Goal: Information Seeking & Learning: Learn about a topic

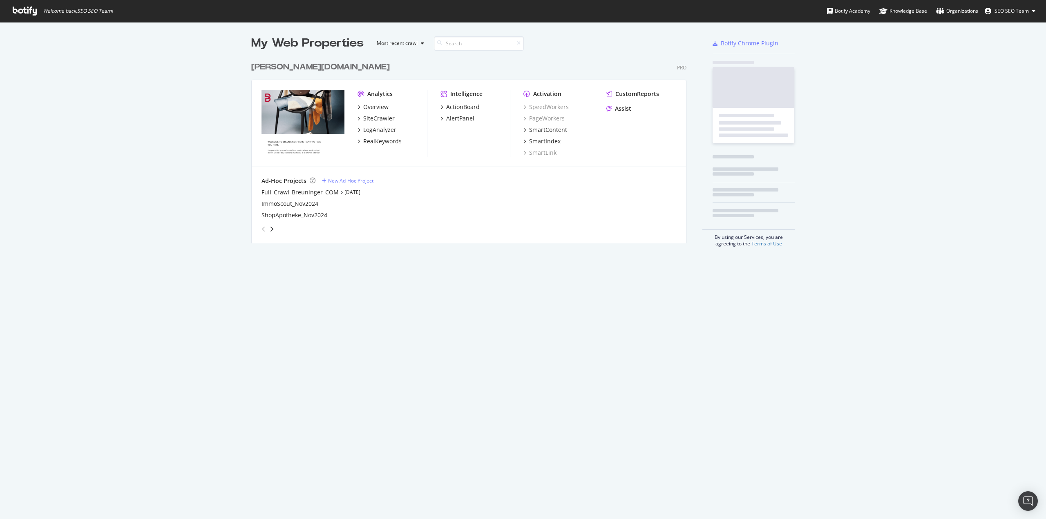
scroll to position [186, 436]
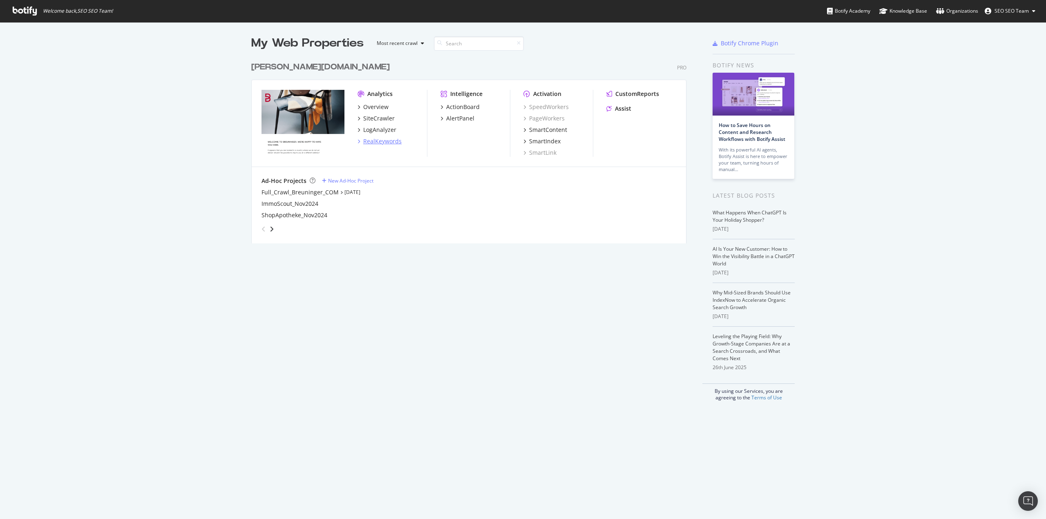
click at [379, 143] on div "RealKeywords" at bounding box center [382, 141] width 38 height 8
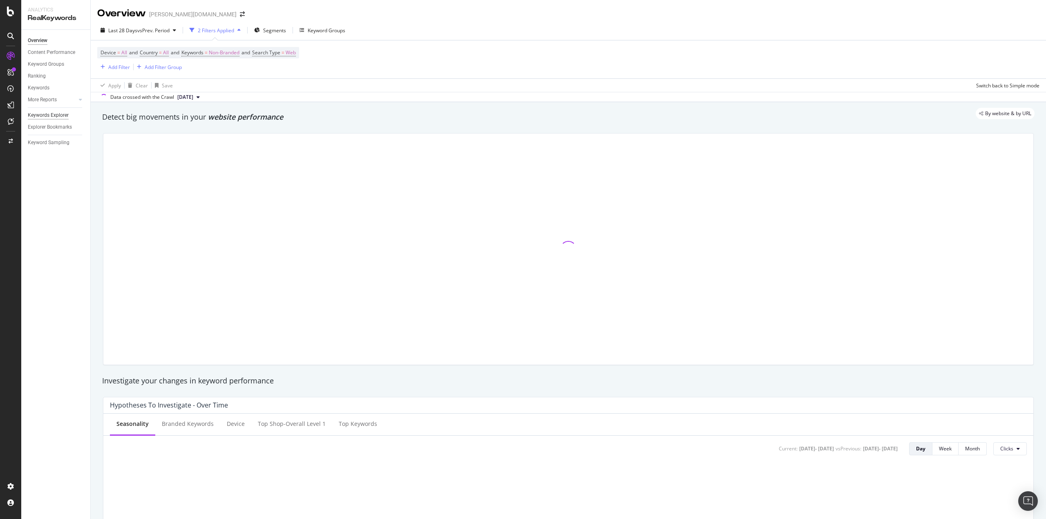
click at [48, 116] on div "Keywords Explorer" at bounding box center [48, 115] width 41 height 9
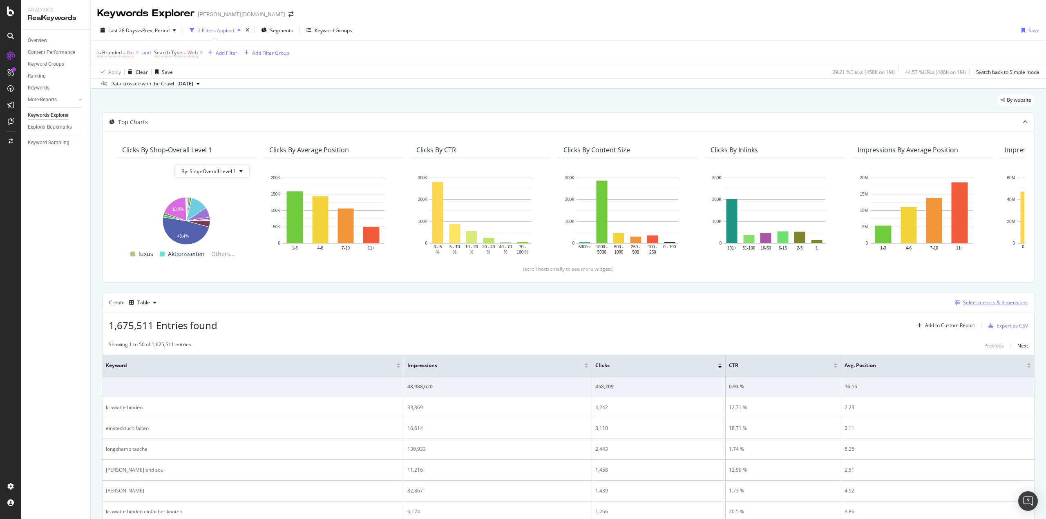
click at [967, 303] on div "Select metrics & dimensions" at bounding box center [995, 302] width 65 height 7
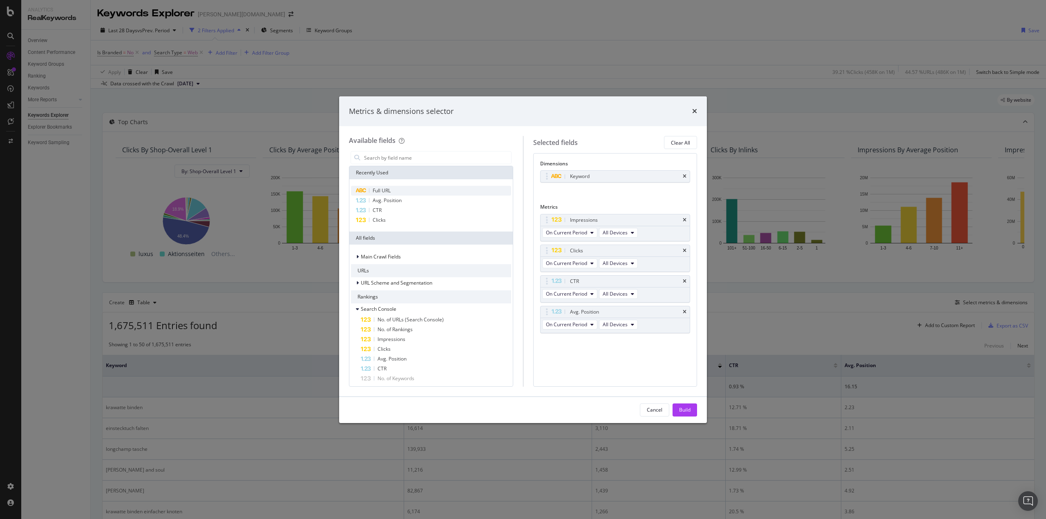
click at [386, 188] on span "Full URL" at bounding box center [382, 190] width 18 height 7
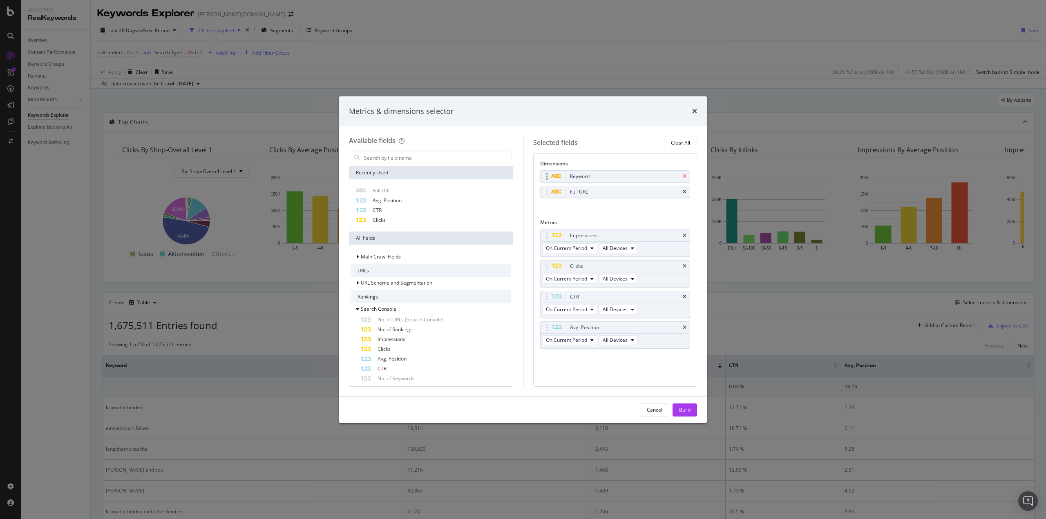
click at [685, 178] on icon "times" at bounding box center [685, 176] width 4 height 5
click at [686, 413] on div "Build" at bounding box center [684, 410] width 11 height 7
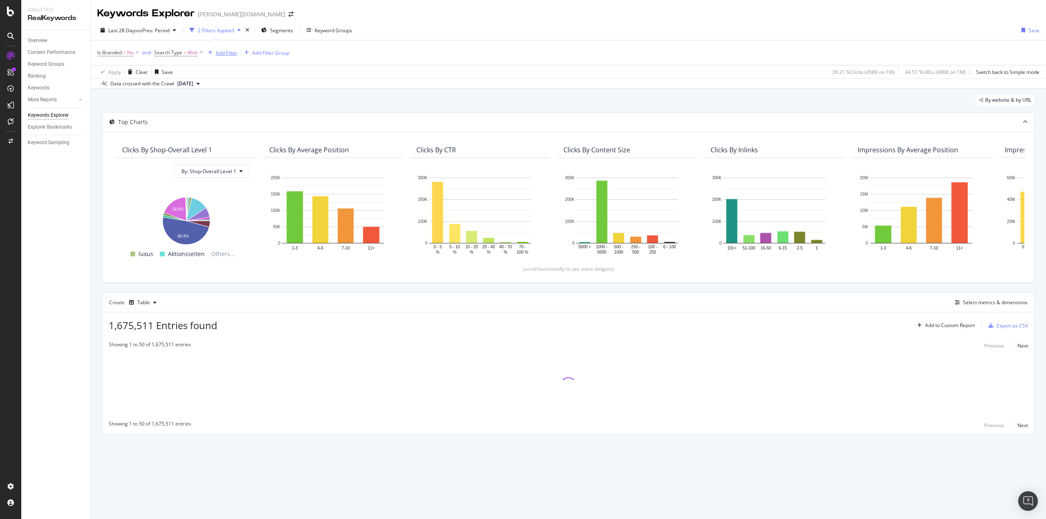
click at [216, 51] on div "Add Filter" at bounding box center [227, 52] width 22 height 7
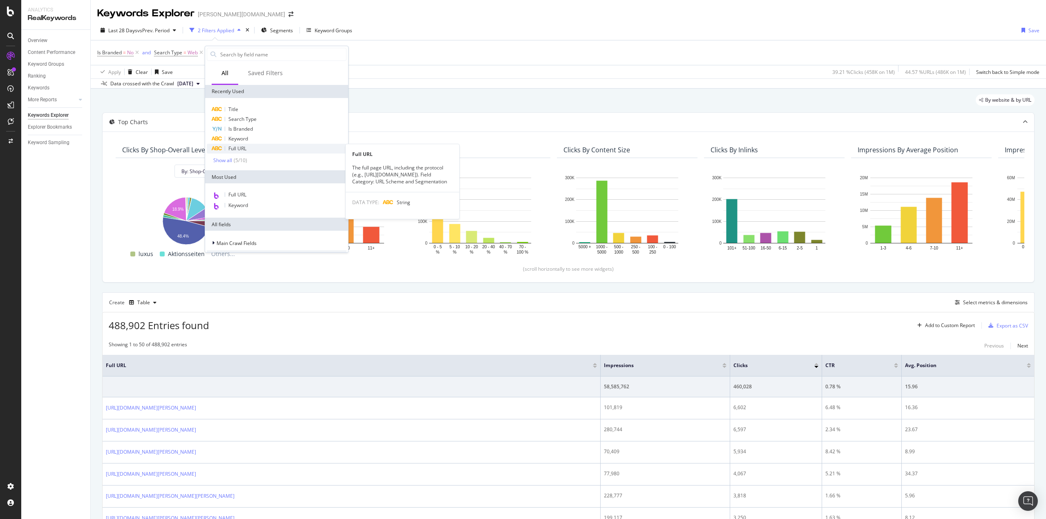
click at [254, 145] on div "Full URL" at bounding box center [277, 149] width 140 height 10
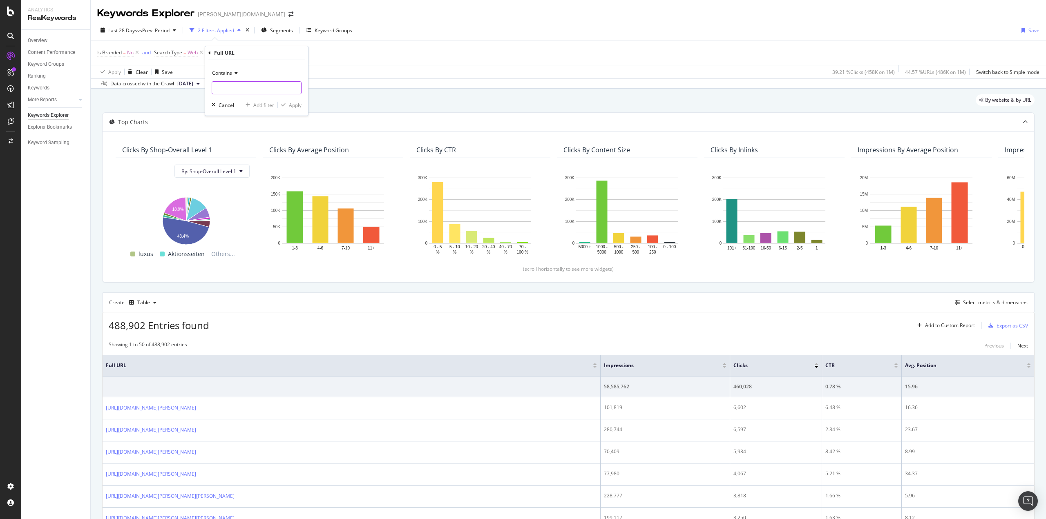
click at [247, 89] on input "text" at bounding box center [256, 87] width 89 height 13
type input "/at/"
click at [290, 104] on div "Apply" at bounding box center [295, 105] width 13 height 7
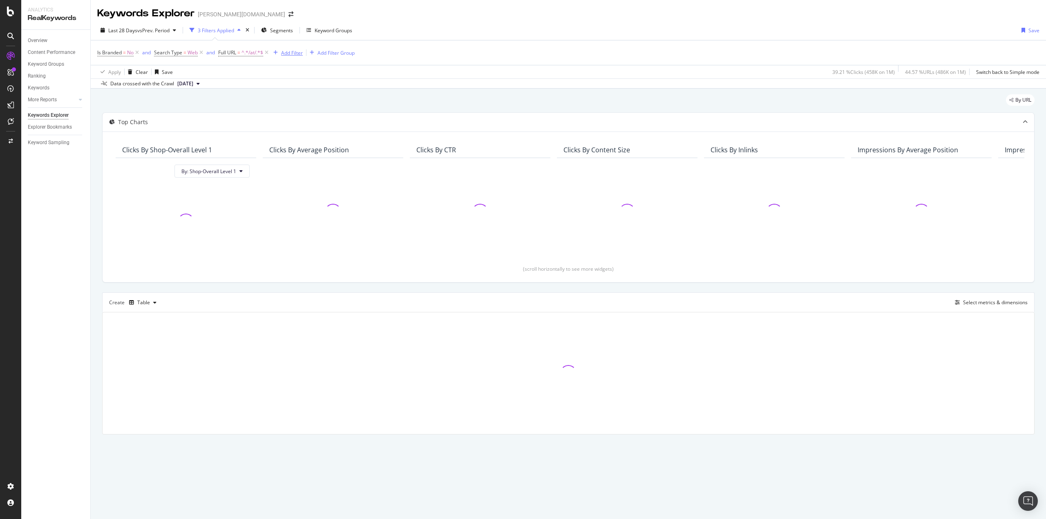
click at [285, 54] on div "Add Filter" at bounding box center [292, 52] width 22 height 7
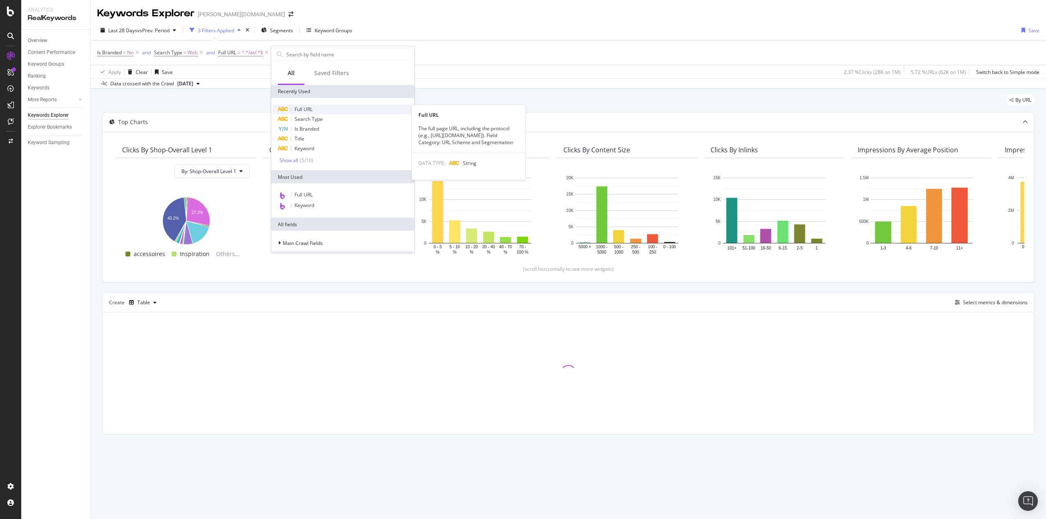
click at [315, 106] on div "Full URL" at bounding box center [343, 110] width 140 height 10
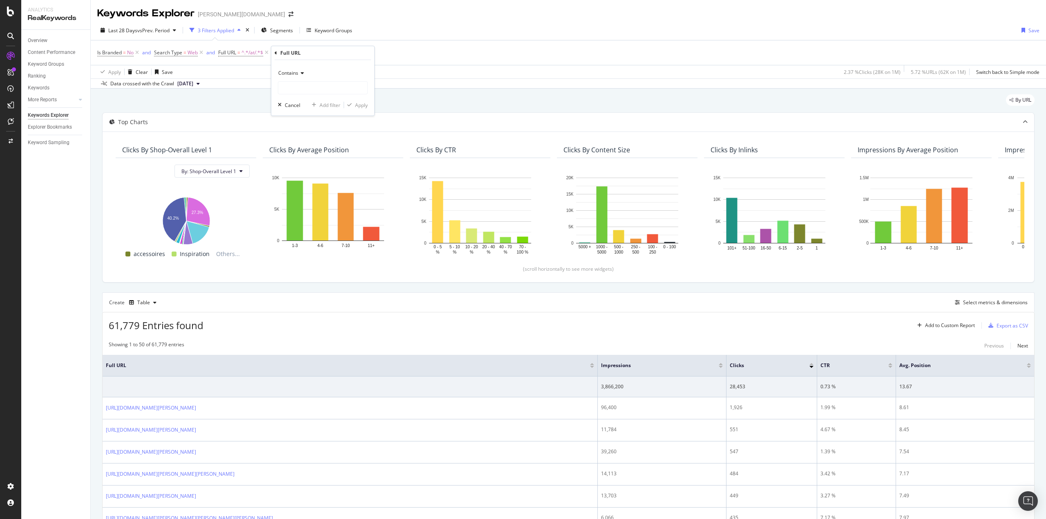
click at [302, 77] on div "Contains" at bounding box center [323, 73] width 90 height 13
click at [313, 163] on span "Doesn't contain" at bounding box center [300, 164] width 36 height 7
click at [300, 89] on input "text" at bounding box center [322, 87] width 89 height 13
type input "/editorial/"
click at [357, 107] on div "Apply" at bounding box center [361, 105] width 13 height 7
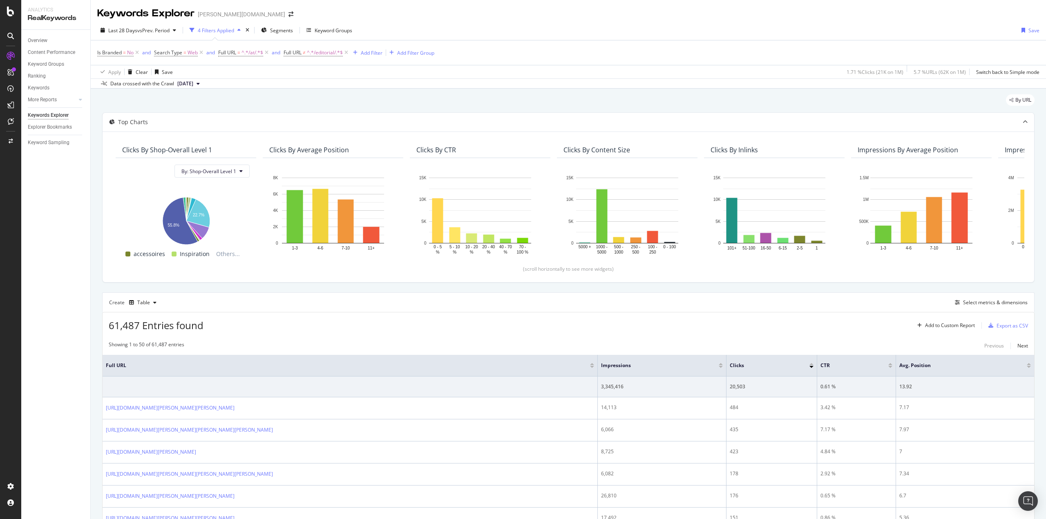
click at [283, 309] on div "Create Table Select metrics & dimensions" at bounding box center [568, 303] width 933 height 20
click at [118, 30] on span "Last 28 Days" at bounding box center [122, 30] width 29 height 7
click at [113, 112] on div "Custom" at bounding box center [112, 108] width 7 height 7
click at [120, 118] on input "[DATE]" at bounding box center [125, 121] width 33 height 11
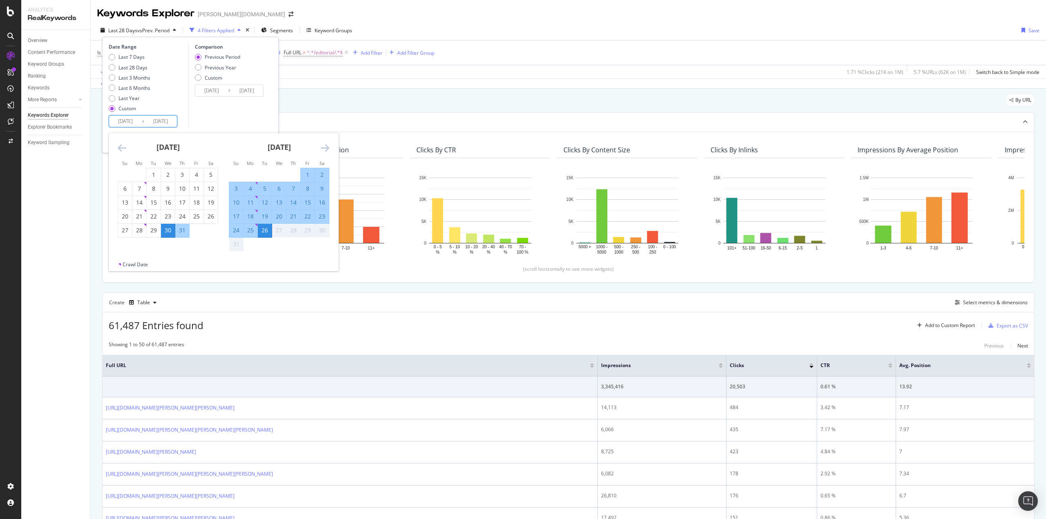
click at [123, 150] on icon "Move backward to switch to the previous month." at bounding box center [122, 148] width 9 height 10
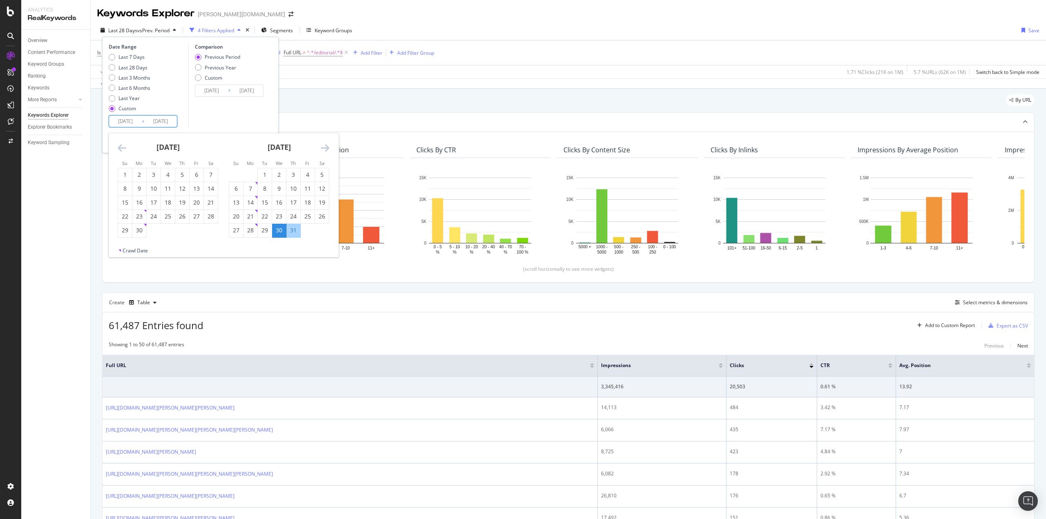
click at [123, 150] on icon "Move backward to switch to the previous month." at bounding box center [122, 148] width 9 height 10
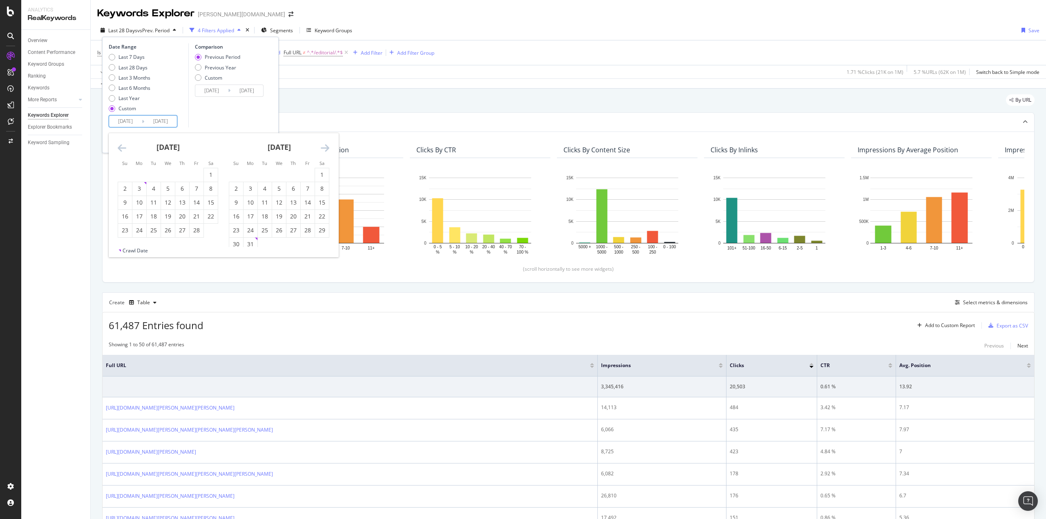
click at [123, 150] on icon "Move backward to switch to the previous month." at bounding box center [122, 148] width 9 height 10
click at [192, 200] on div "20" at bounding box center [197, 203] width 14 height 8
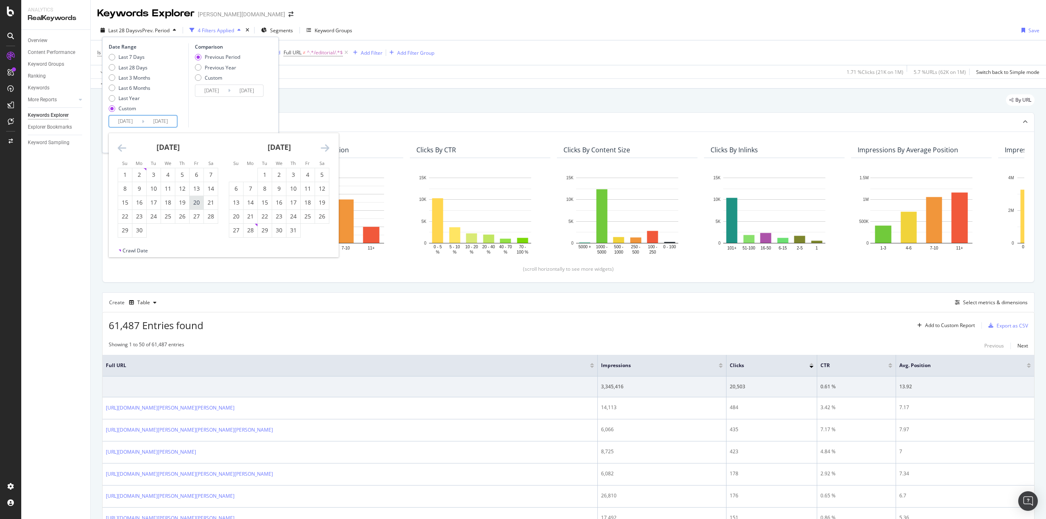
type input "[DATE]"
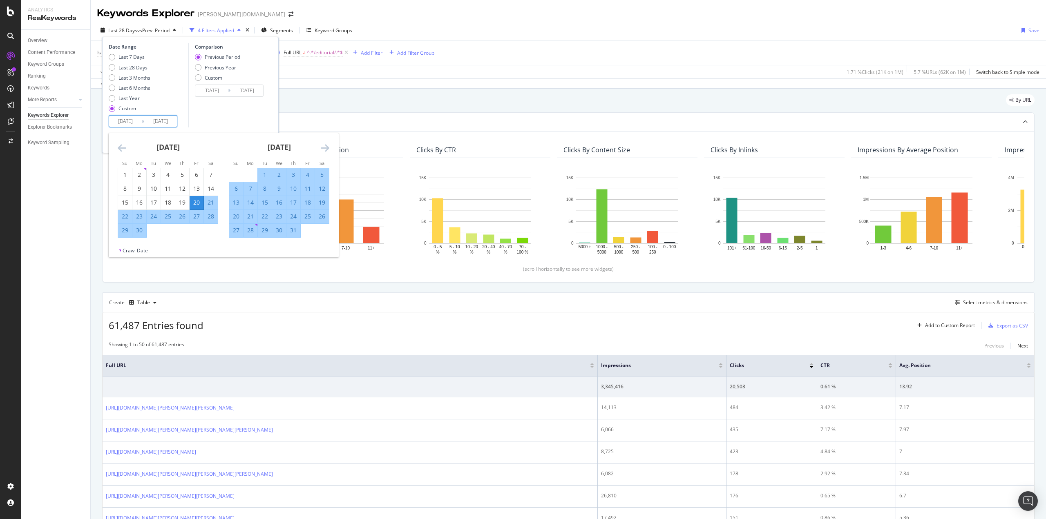
click at [322, 146] on icon "Move forward to switch to the next month." at bounding box center [325, 148] width 9 height 10
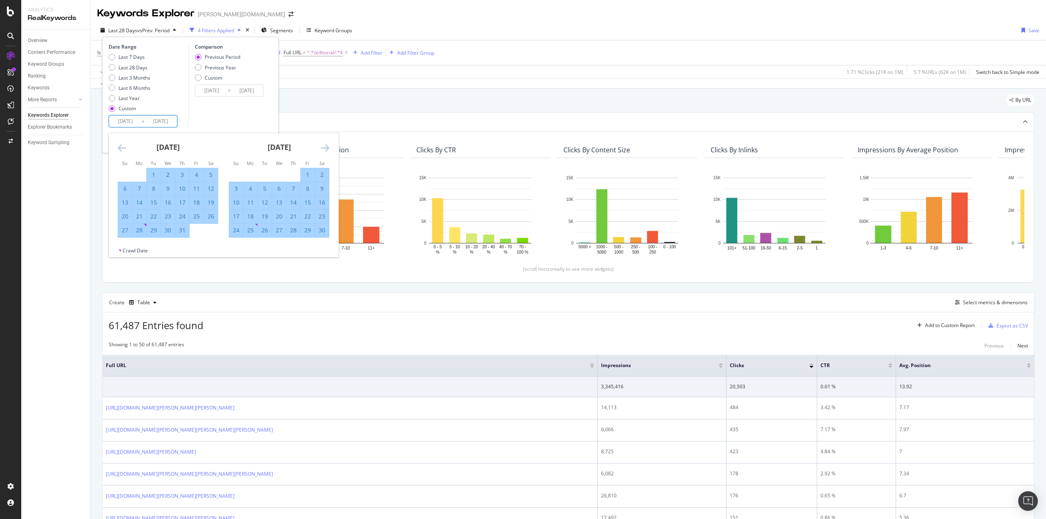
click at [322, 146] on icon "Move forward to switch to the next month." at bounding box center [325, 148] width 9 height 10
click at [324, 203] on div "15" at bounding box center [322, 203] width 14 height 8
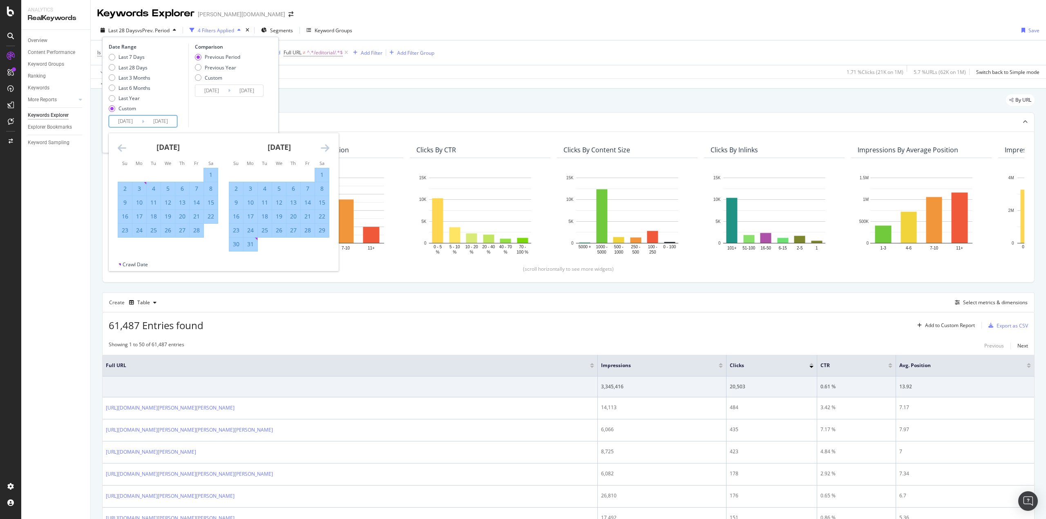
type input "[DATE]"
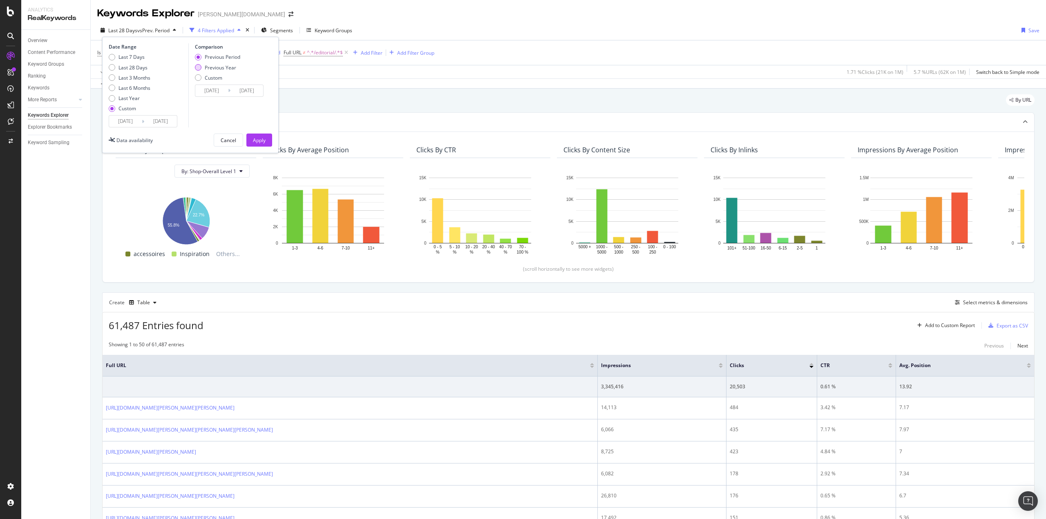
click at [219, 66] on div "Previous Year" at bounding box center [220, 67] width 31 height 7
type input "[DATE]"
click at [236, 59] on div "Previous Period" at bounding box center [223, 57] width 36 height 7
type input "[DATE]"
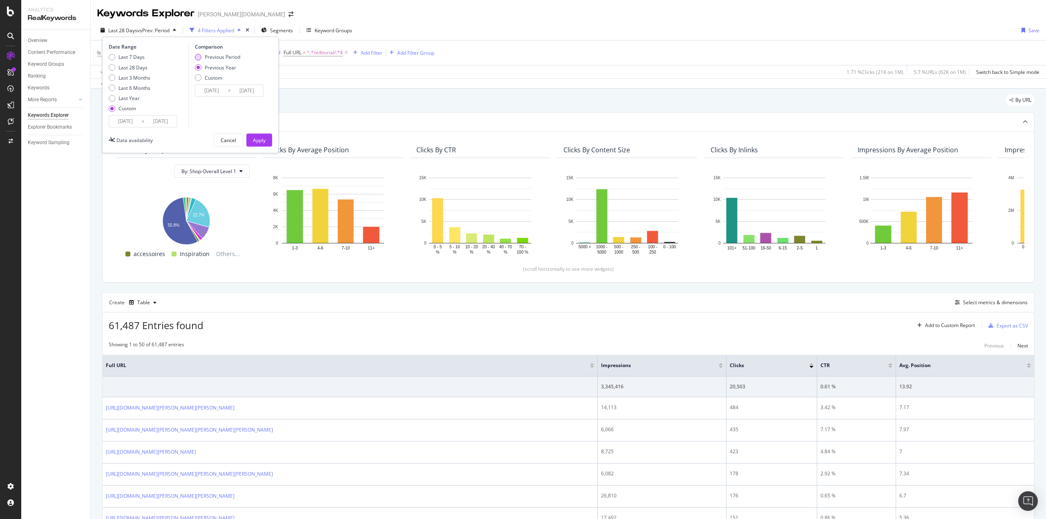
type input "[DATE]"
click at [255, 139] on div "Apply" at bounding box center [259, 140] width 13 height 7
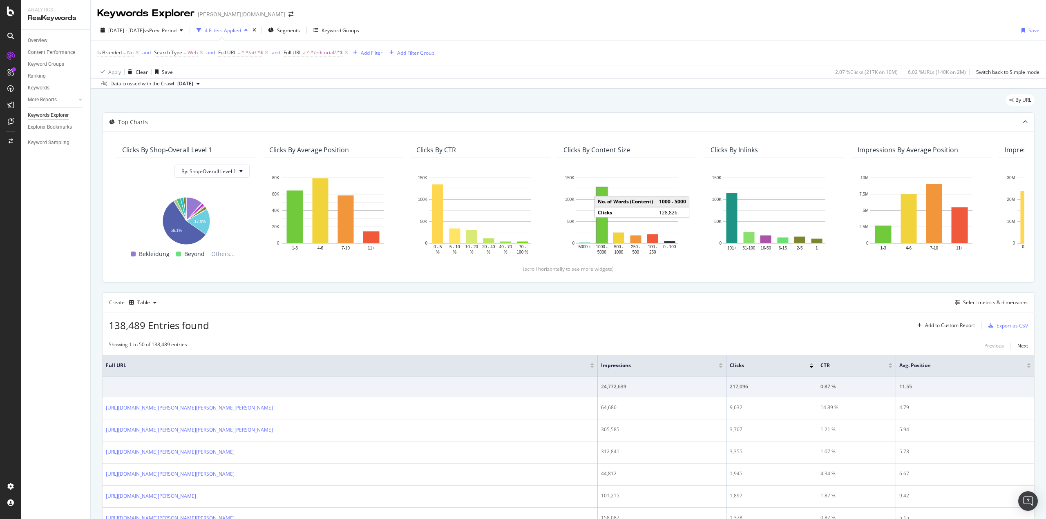
click at [371, 46] on div "Is Branded = No and Search Type = Web and Full URL = ^.*/at/.*$ and Full URL ≠ …" at bounding box center [568, 52] width 942 height 25
click at [373, 51] on div "Add Filter" at bounding box center [372, 52] width 22 height 7
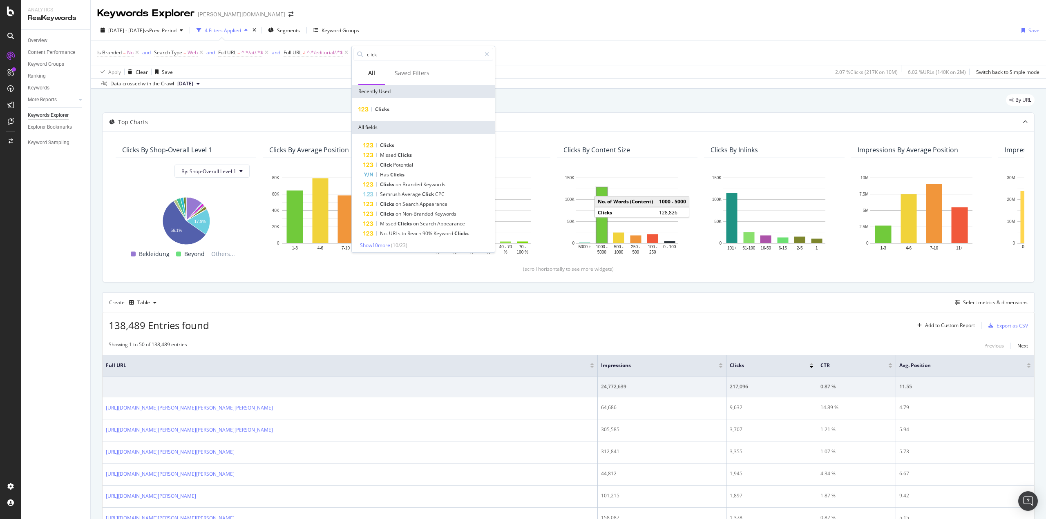
type input "click"
click at [411, 104] on div "Clicks" at bounding box center [423, 109] width 143 height 23
click at [411, 105] on div "Clicks" at bounding box center [424, 110] width 140 height 10
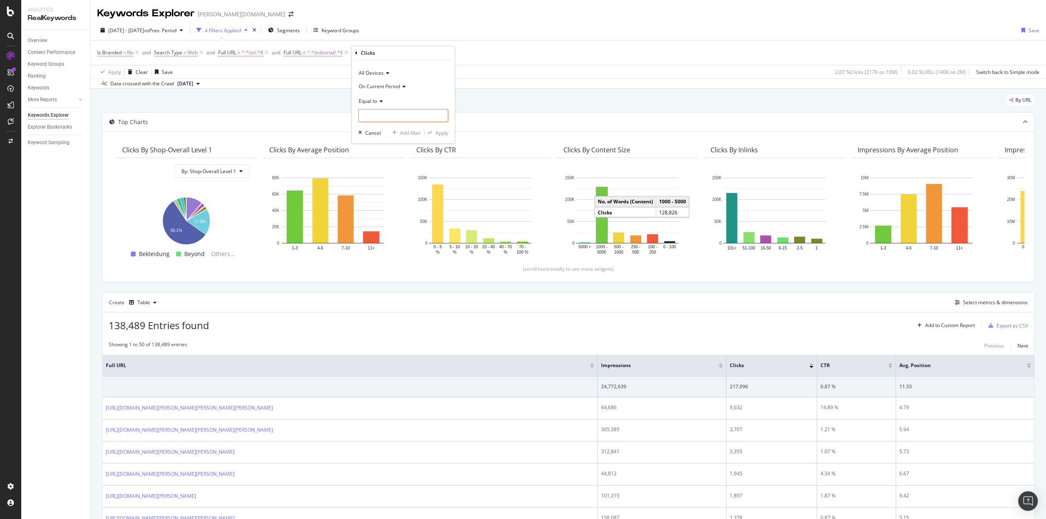
click at [383, 98] on div "Equal to" at bounding box center [403, 100] width 90 height 13
click at [389, 161] on span "Greater than" at bounding box center [376, 160] width 29 height 7
click at [373, 115] on input "number" at bounding box center [403, 115] width 90 height 13
type input "20"
click at [439, 130] on div "Apply" at bounding box center [442, 133] width 13 height 7
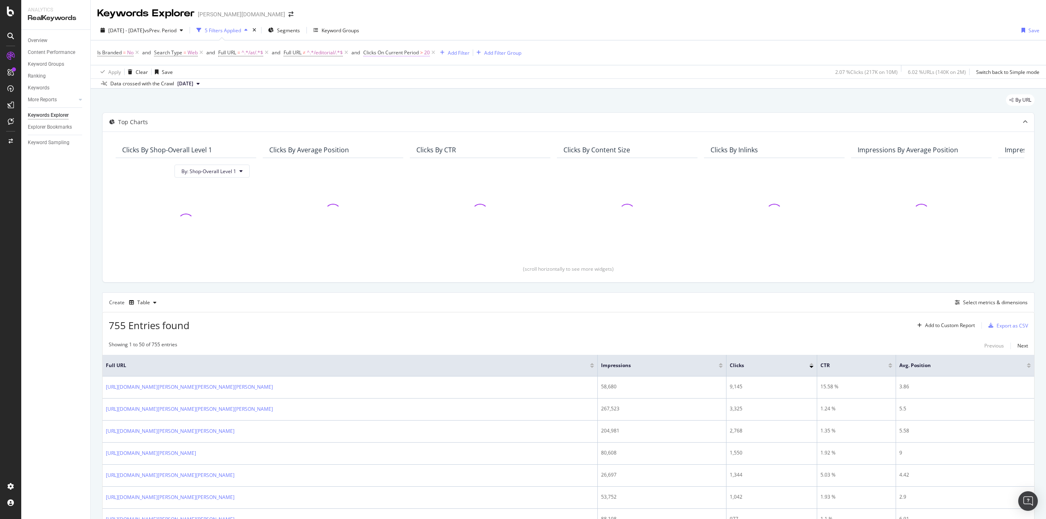
click at [409, 51] on span "Clicks On Current Period" at bounding box center [391, 52] width 56 height 7
drag, startPoint x: 391, startPoint y: 113, endPoint x: 349, endPoint y: 118, distance: 42.4
click at [349, 118] on body "Analytics RealKeywords Overview Content Performance Keyword Groups Ranking Keyw…" at bounding box center [523, 259] width 1046 height 519
type input "2"
type input "10"
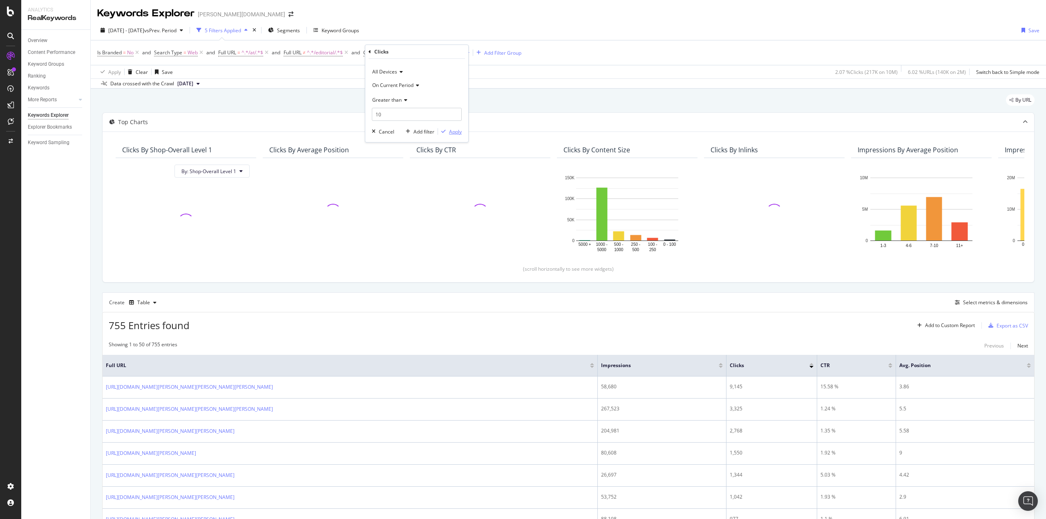
click at [446, 135] on div "Apply" at bounding box center [450, 131] width 24 height 7
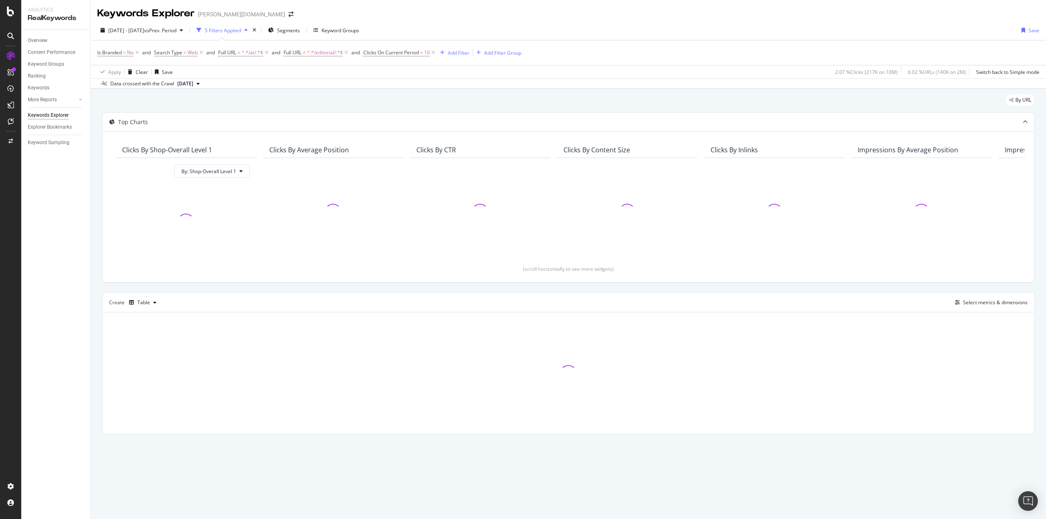
click at [380, 103] on div "By URL" at bounding box center [568, 103] width 933 height 18
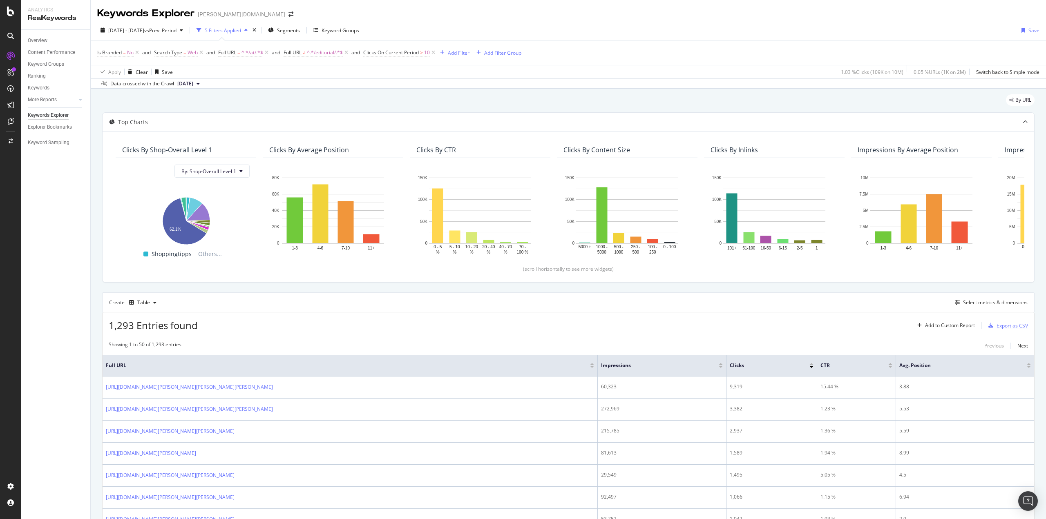
click at [1001, 324] on div "Export as CSV" at bounding box center [1012, 325] width 31 height 7
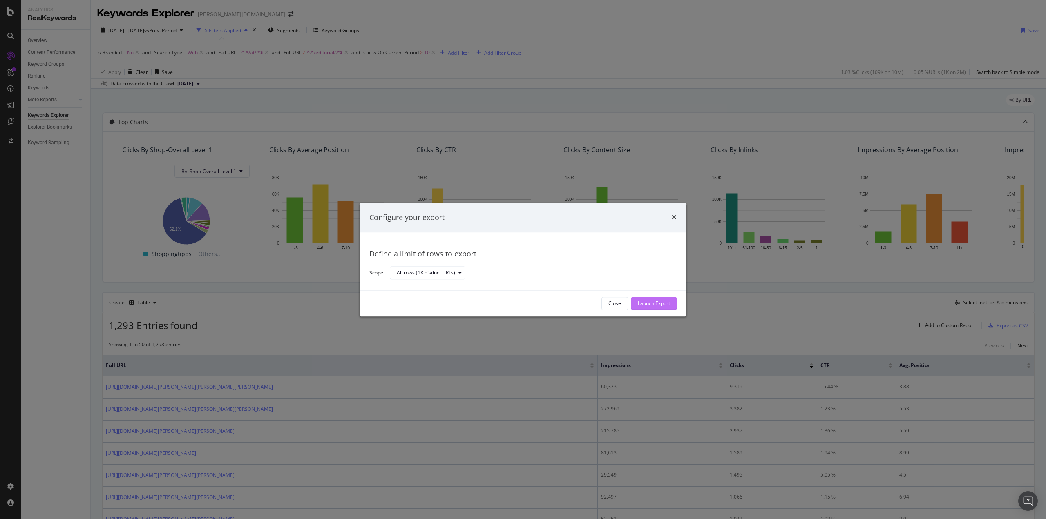
click at [668, 304] on div "Launch Export" at bounding box center [654, 303] width 32 height 7
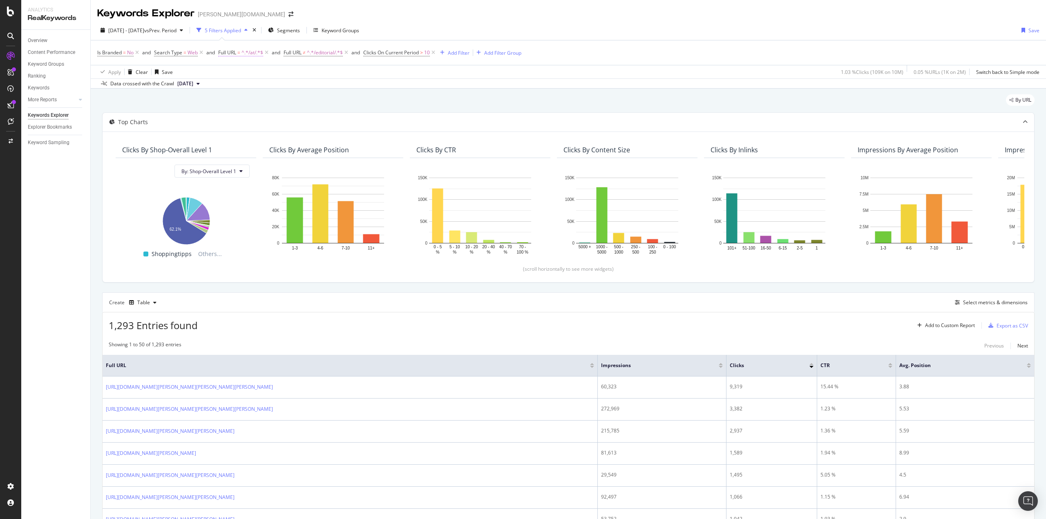
click at [242, 54] on span "^.*/at/.*$" at bounding box center [253, 52] width 22 height 11
click at [248, 87] on input "/at/" at bounding box center [264, 86] width 77 height 13
type input "/ch/"
click at [309, 105] on div "Apply" at bounding box center [309, 104] width 13 height 7
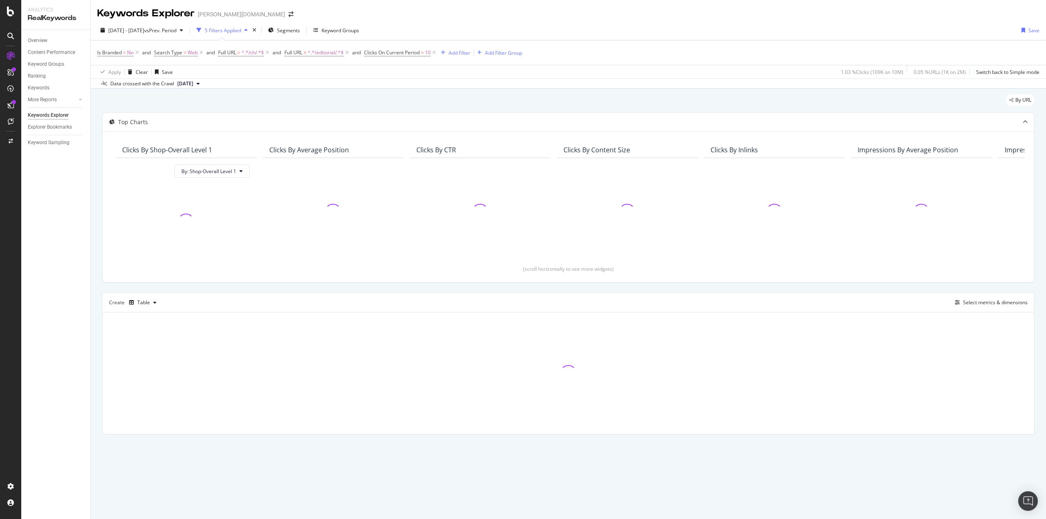
click at [406, 101] on div "By URL" at bounding box center [568, 103] width 933 height 18
click at [413, 96] on div "By URL" at bounding box center [568, 103] width 933 height 18
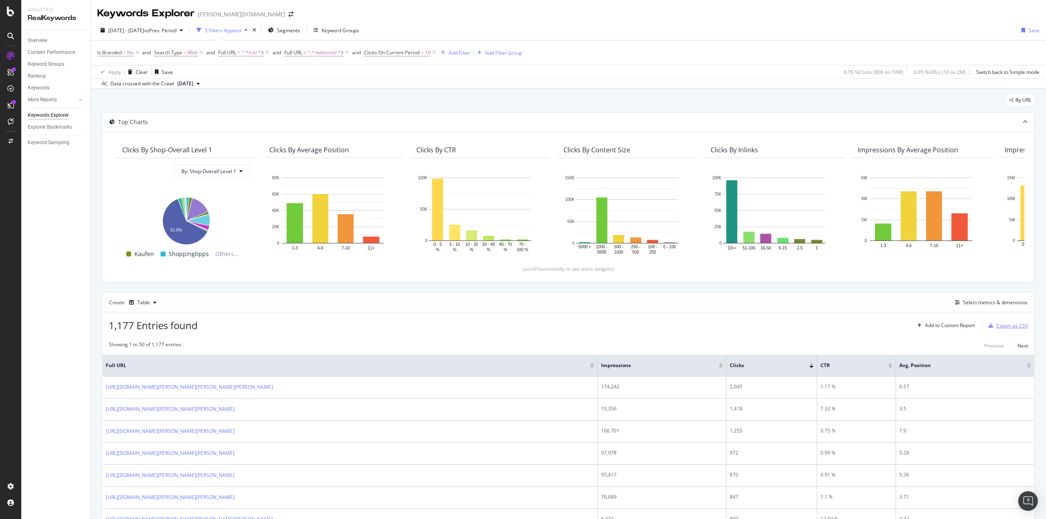
click at [997, 324] on div "Export as CSV" at bounding box center [1012, 325] width 31 height 7
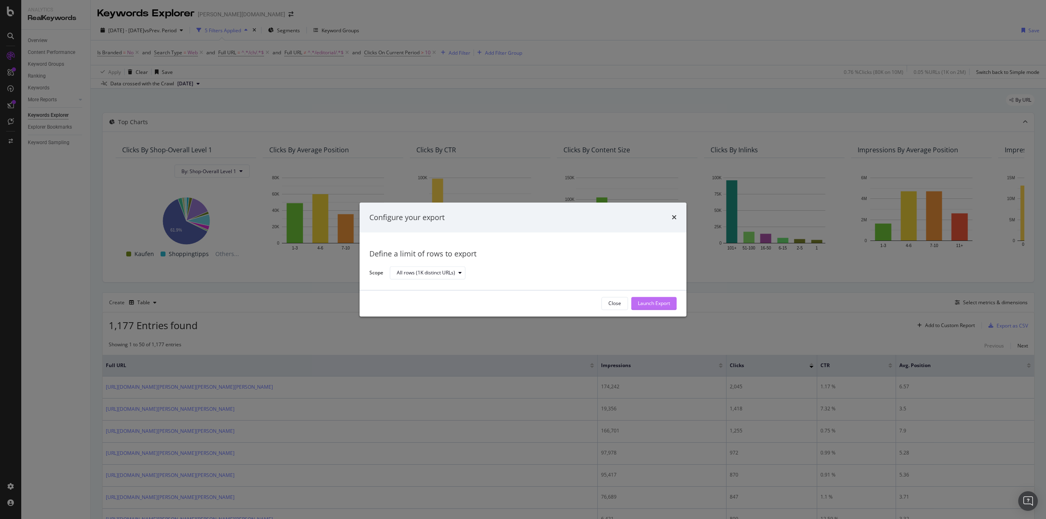
click at [649, 306] on div "Launch Export" at bounding box center [654, 303] width 32 height 7
